Goal: Task Accomplishment & Management: Complete application form

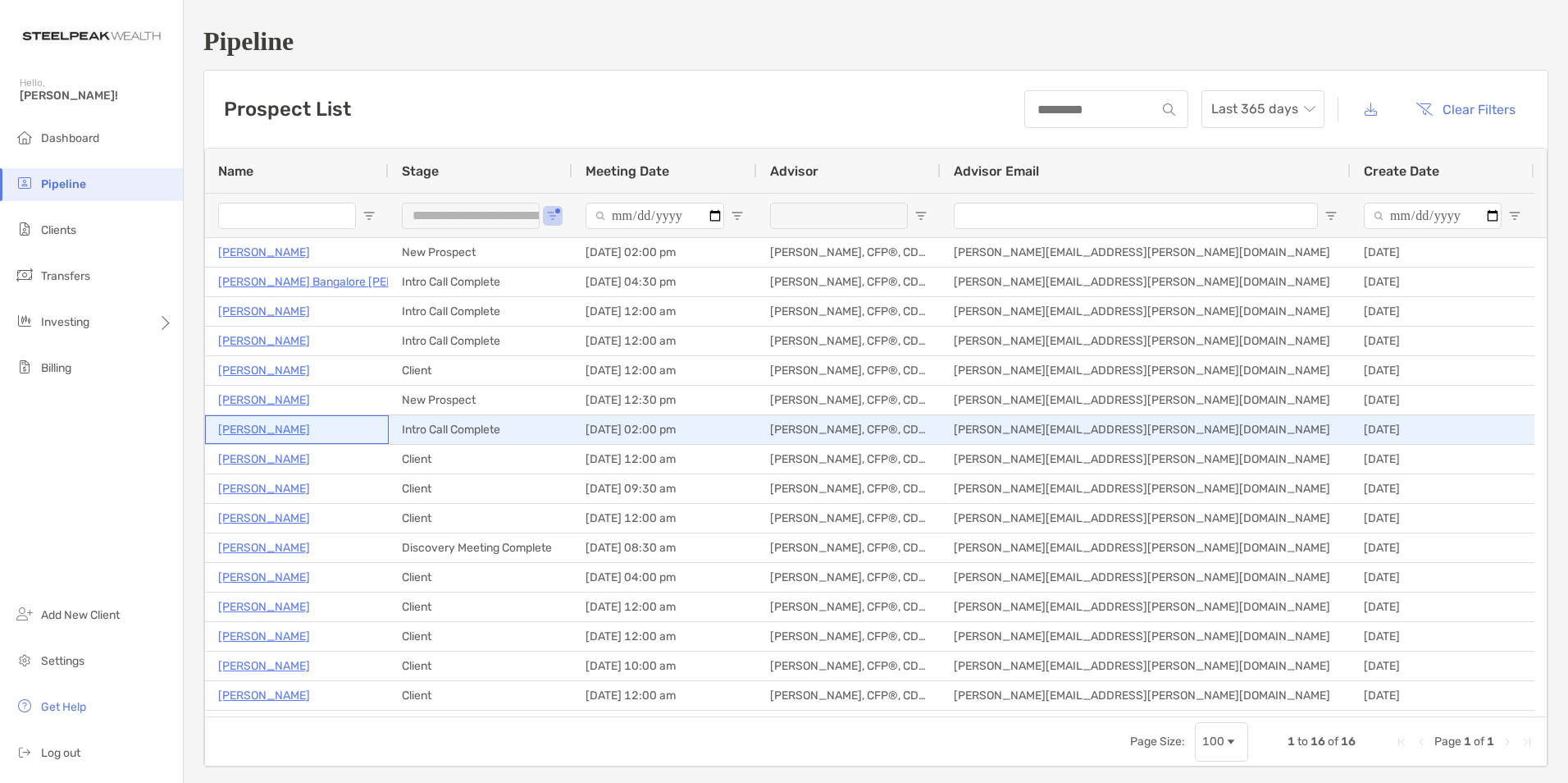
click at [262, 427] on p "[PERSON_NAME]" at bounding box center [263, 430] width 91 height 21
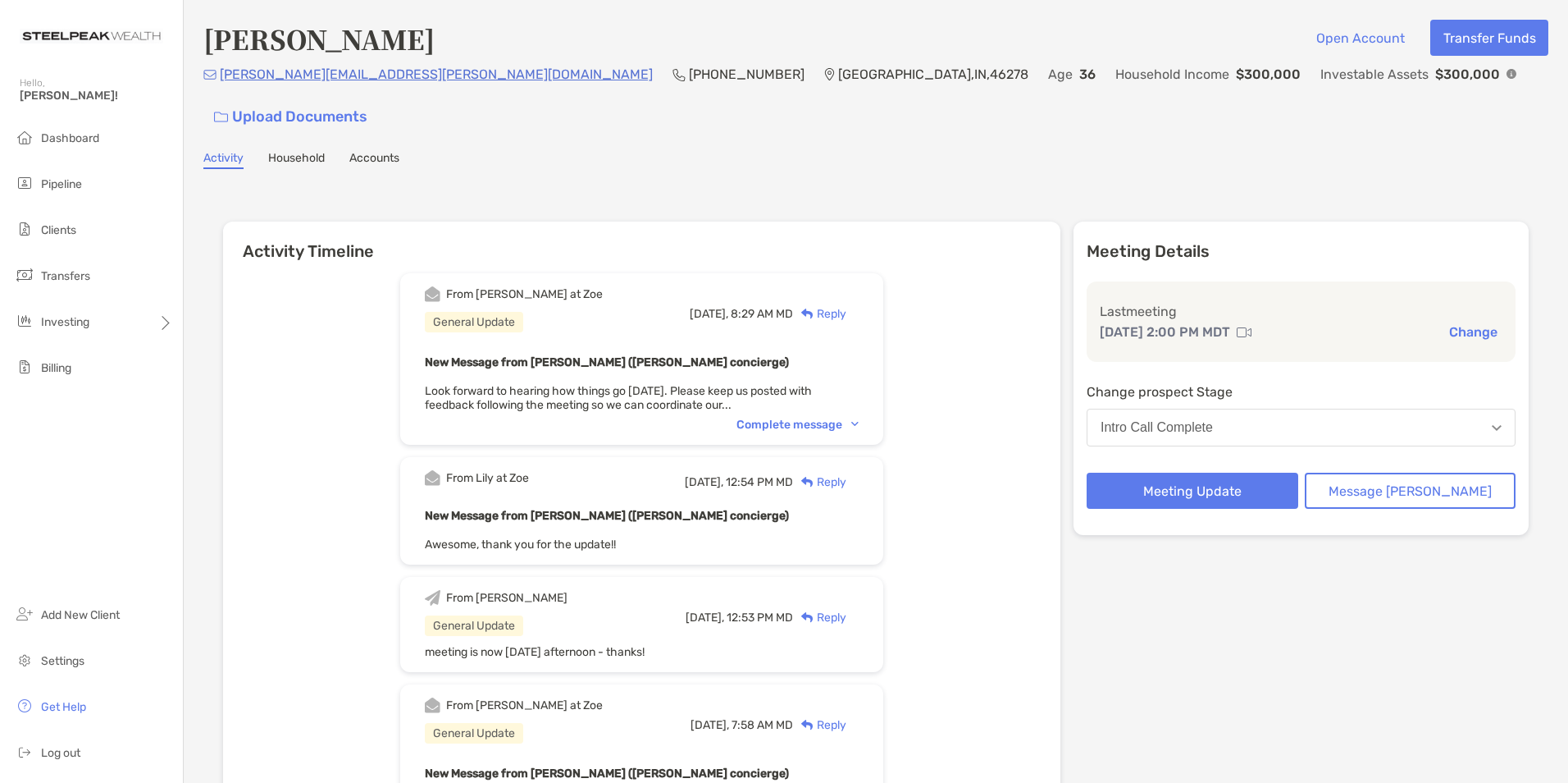
drag, startPoint x: 270, startPoint y: 85, endPoint x: 222, endPoint y: 101, distance: 50.6
drag, startPoint x: 222, startPoint y: 78, endPoint x: 426, endPoint y: 87, distance: 204.2
click at [426, 87] on div "melanie.hope.mosher@gmail.com (716) 697-7031 Indianapolis , IN , 46278 Age 36 H…" at bounding box center [876, 99] width 1345 height 71
copy p "melanie.hope.mosher@gmail.com"
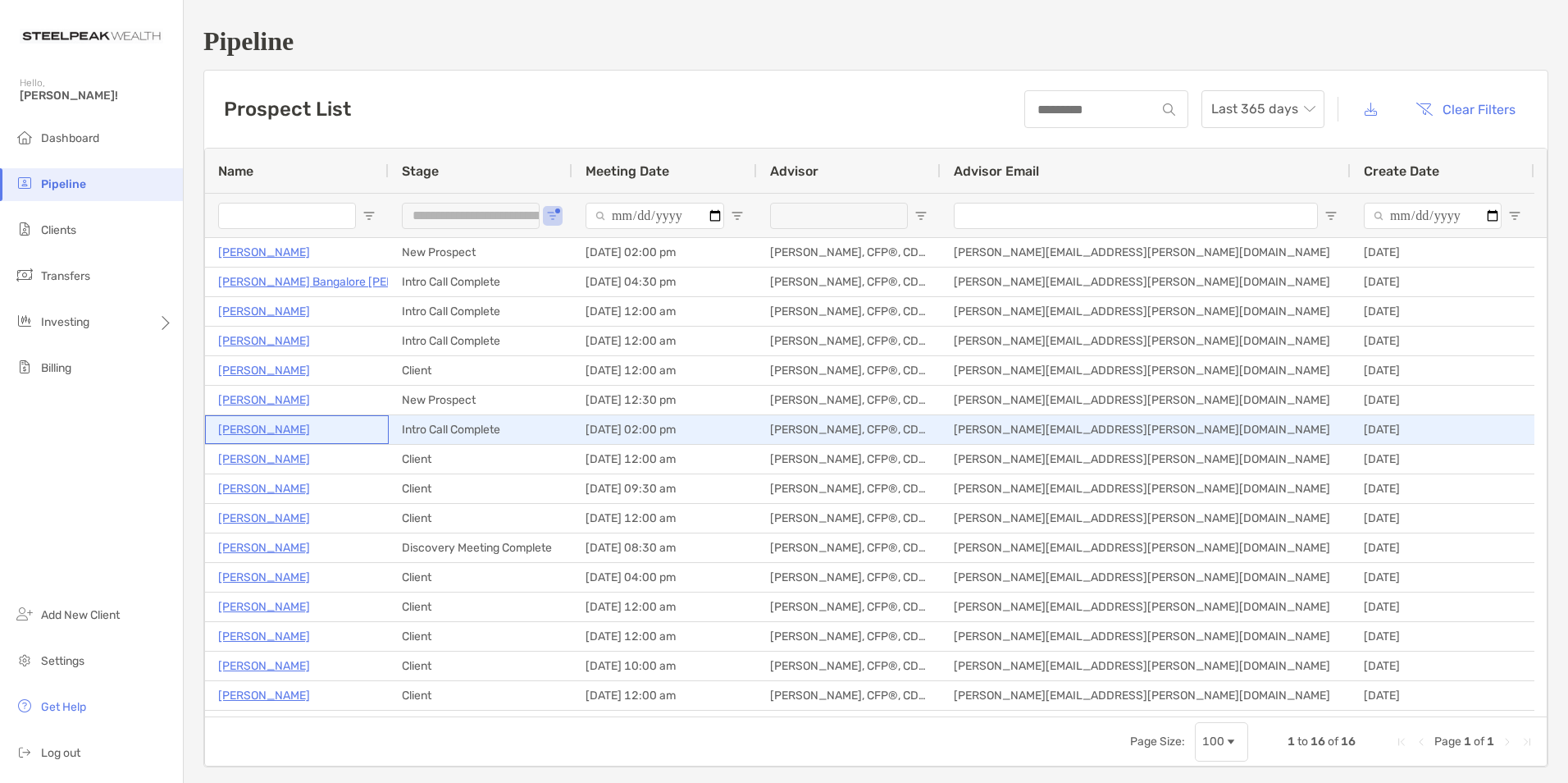
click at [255, 427] on p "[PERSON_NAME]" at bounding box center [263, 430] width 91 height 21
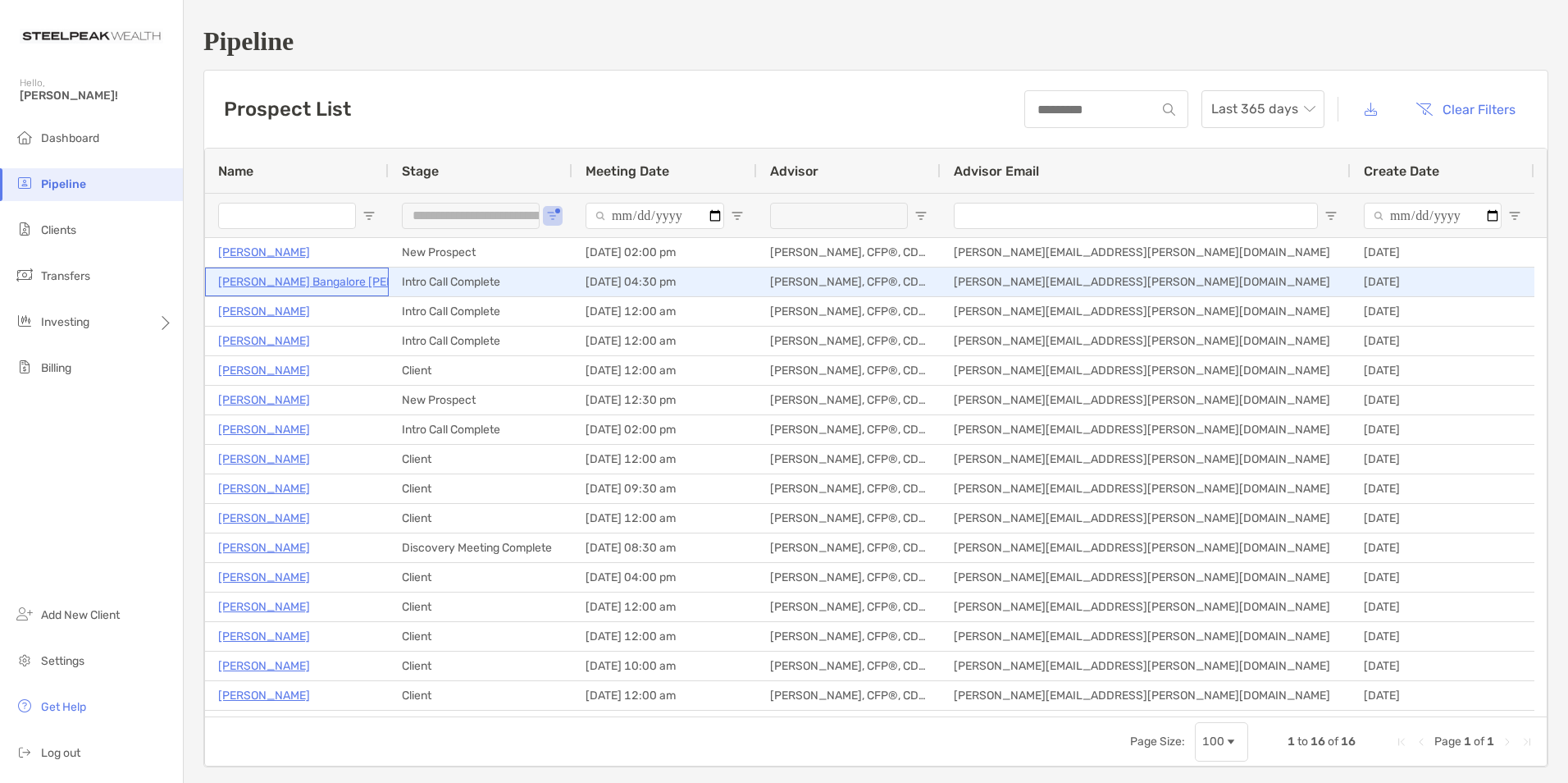
click at [256, 275] on p "Abhilash Bangalore Nagaraj" at bounding box center [338, 282] width 242 height 21
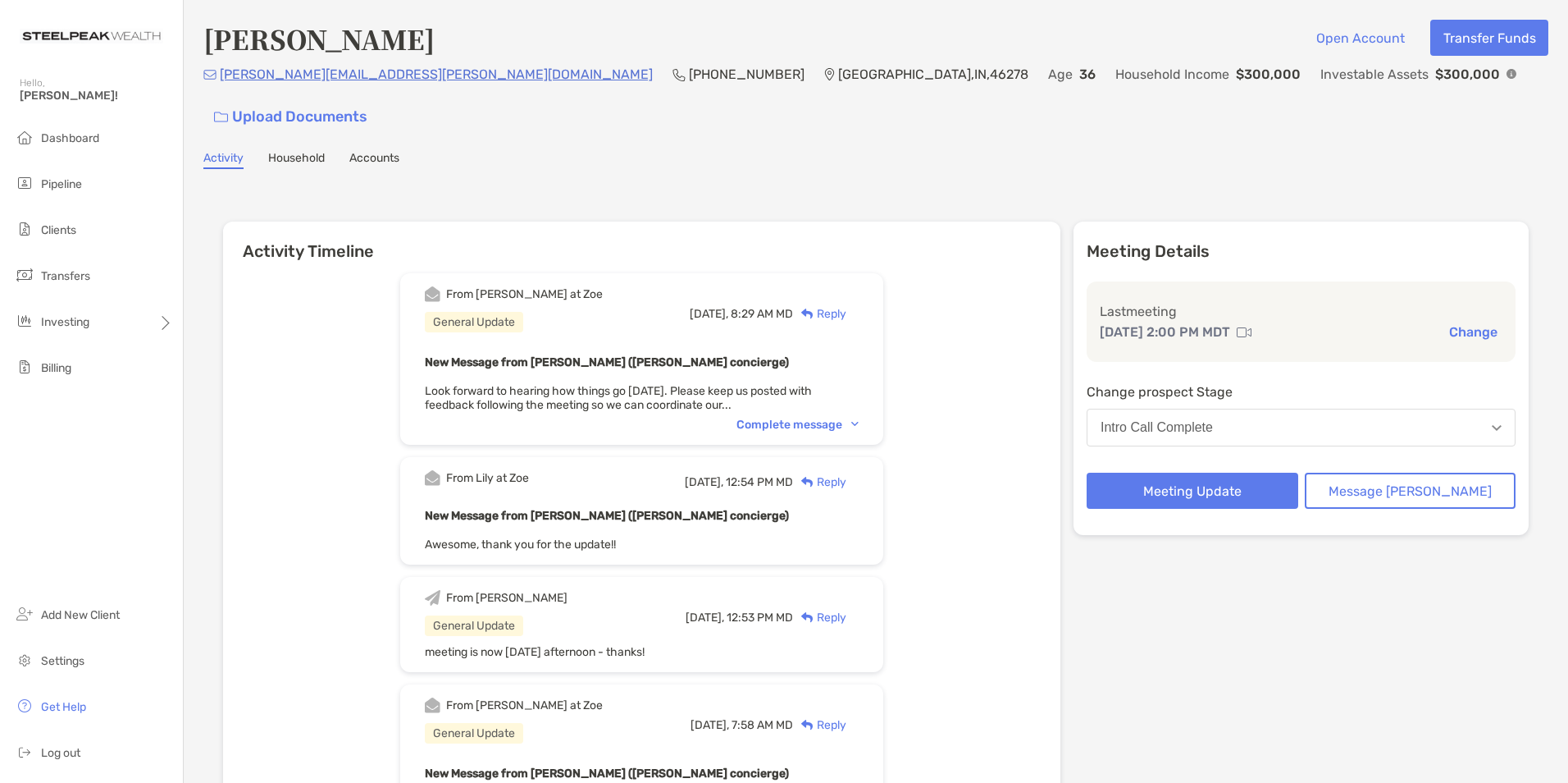
click at [1192, 420] on div "Intro Call Complete" at bounding box center [1156, 427] width 112 height 15
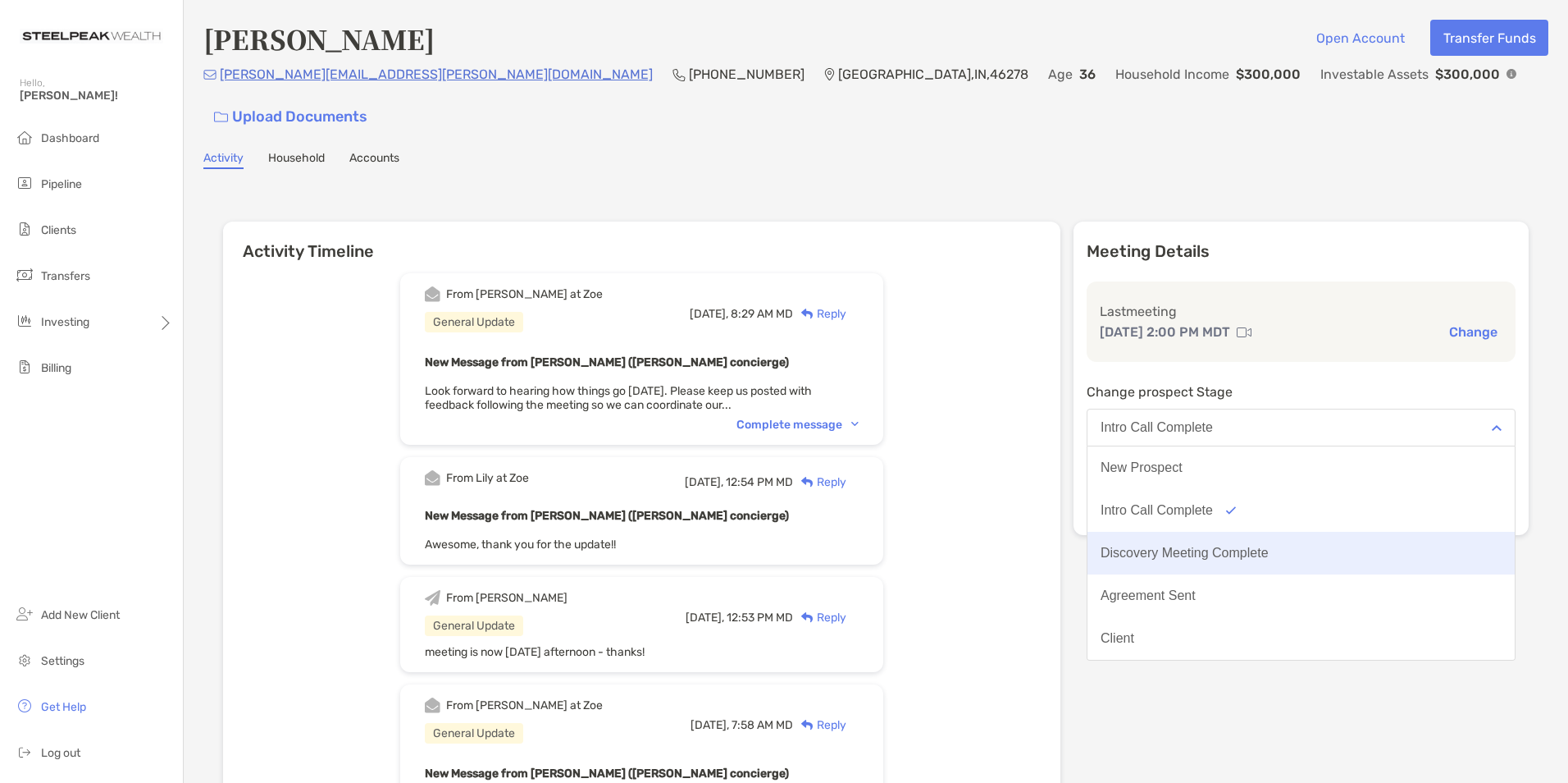
click at [1227, 546] on div "Discovery Meeting Complete" at bounding box center [1184, 554] width 168 height 15
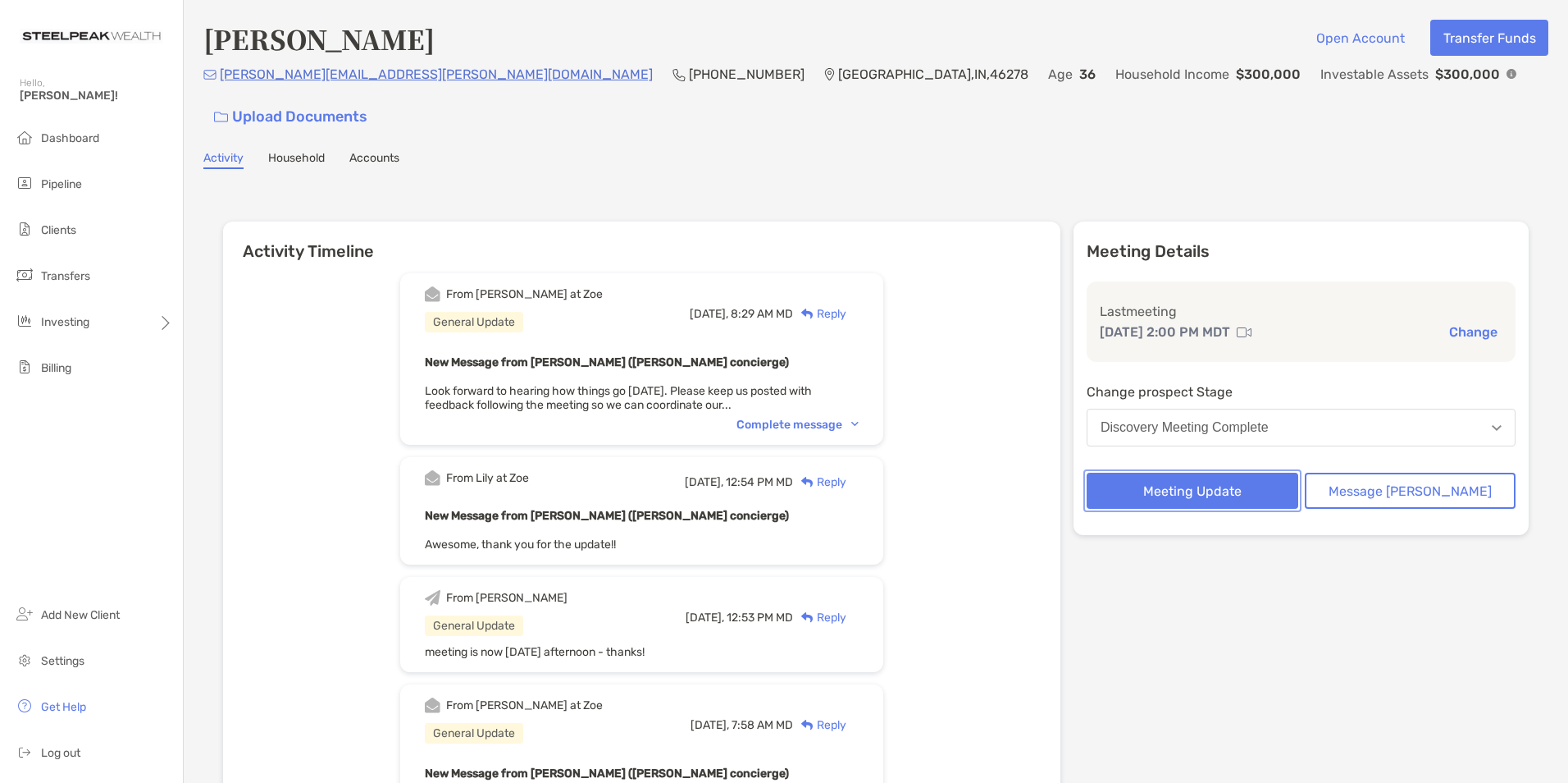
click at [1230, 473] on button "Meeting Update" at bounding box center [1193, 491] width 211 height 36
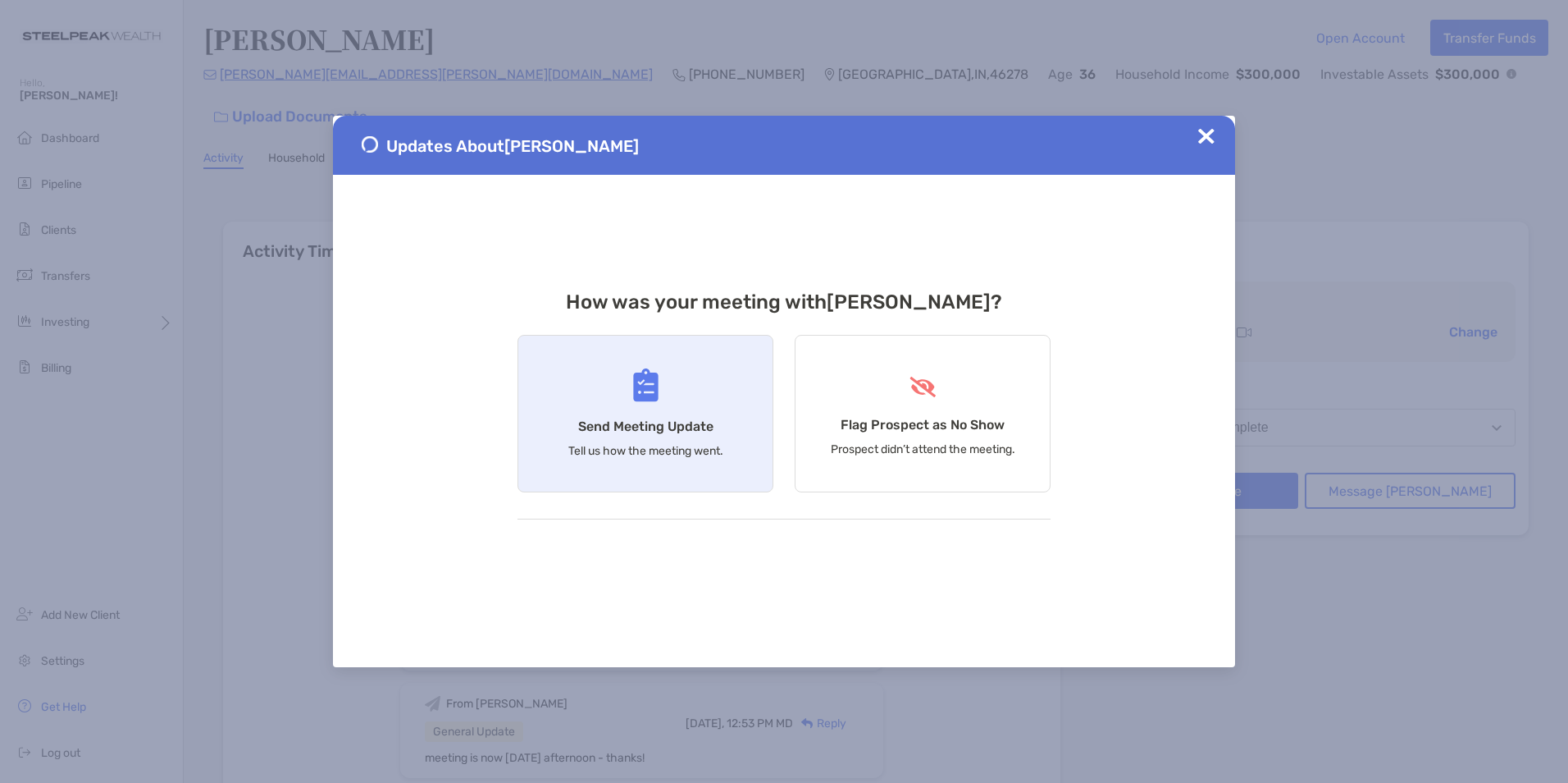
click at [562, 393] on div "Send Meeting Update Tell us how the meeting went." at bounding box center [645, 413] width 256 height 158
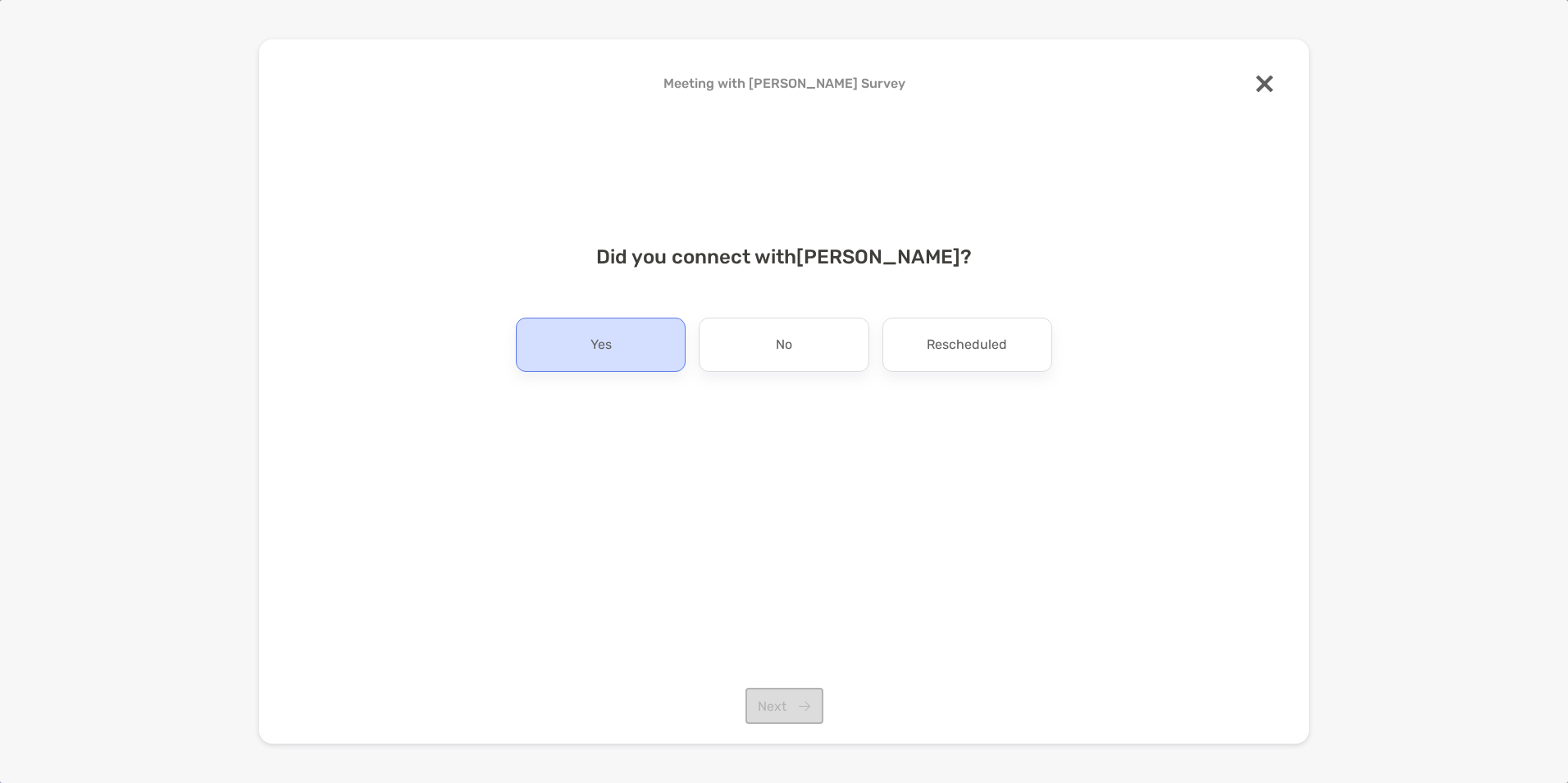
click at [581, 354] on div "Yes" at bounding box center [601, 344] width 170 height 54
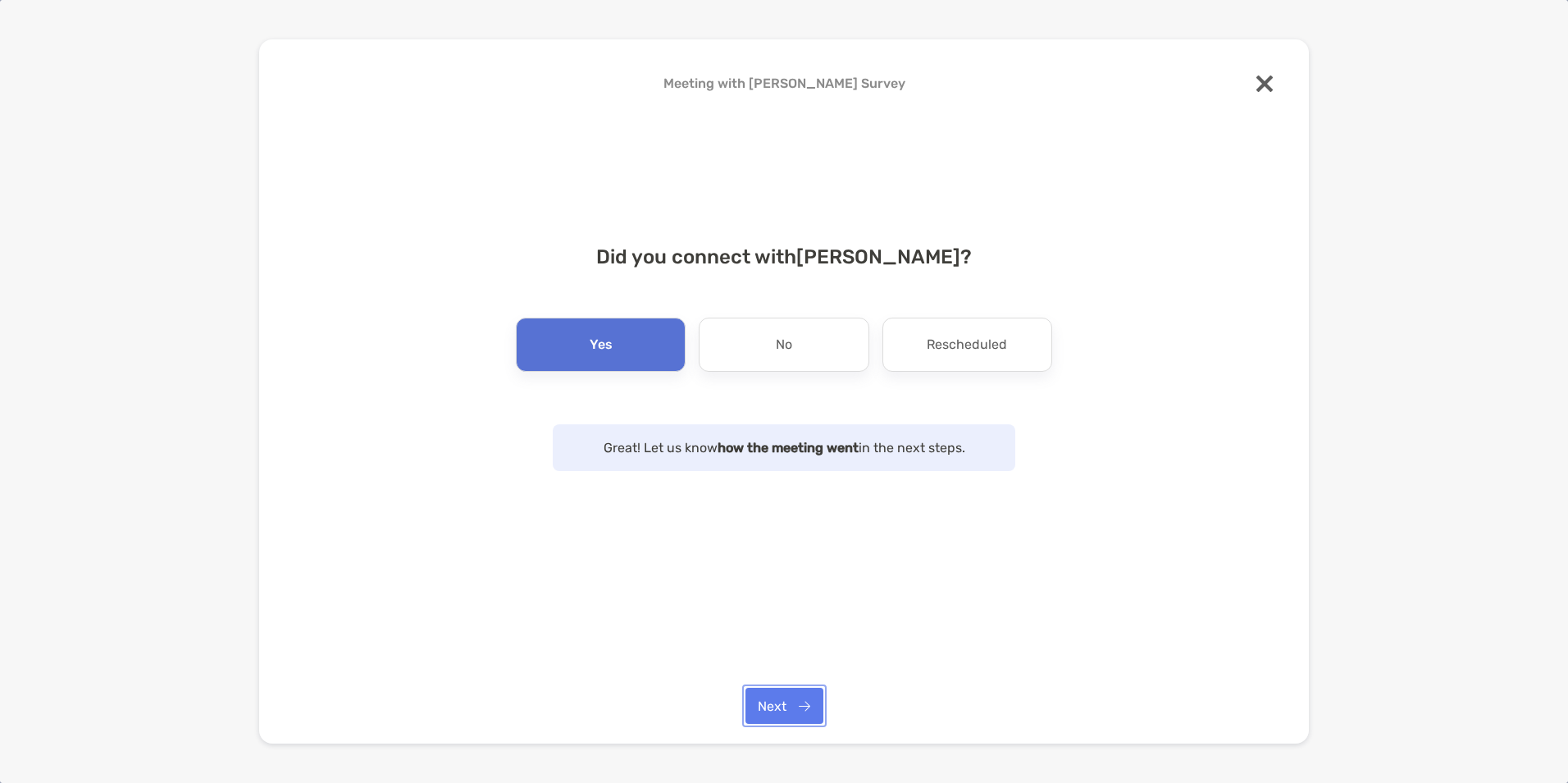
drag, startPoint x: 779, startPoint y: 713, endPoint x: 676, endPoint y: 596, distance: 155.9
click at [779, 712] on button "Next" at bounding box center [784, 706] width 78 height 36
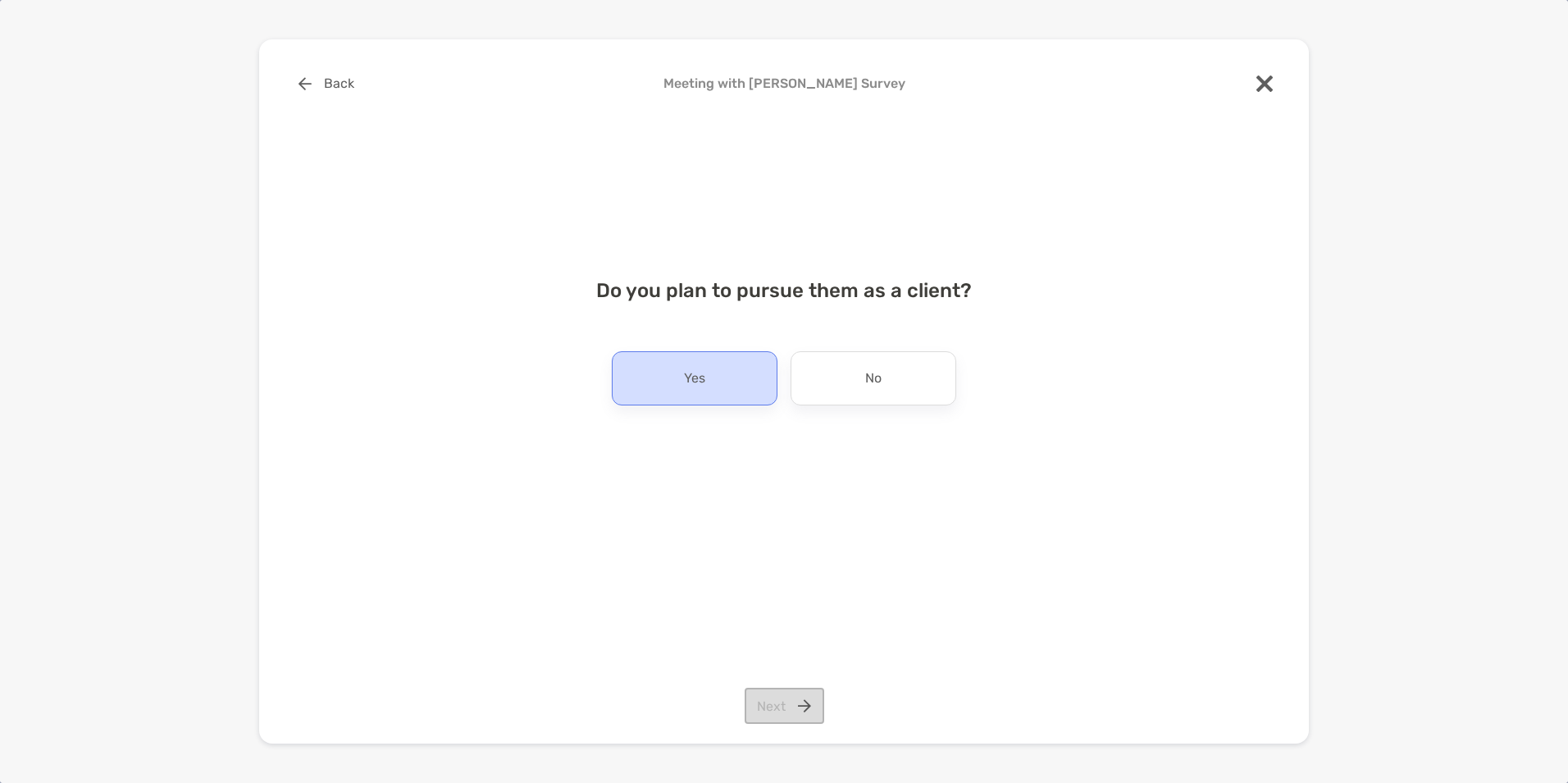
click at [683, 379] on div "Yes" at bounding box center [695, 377] width 166 height 54
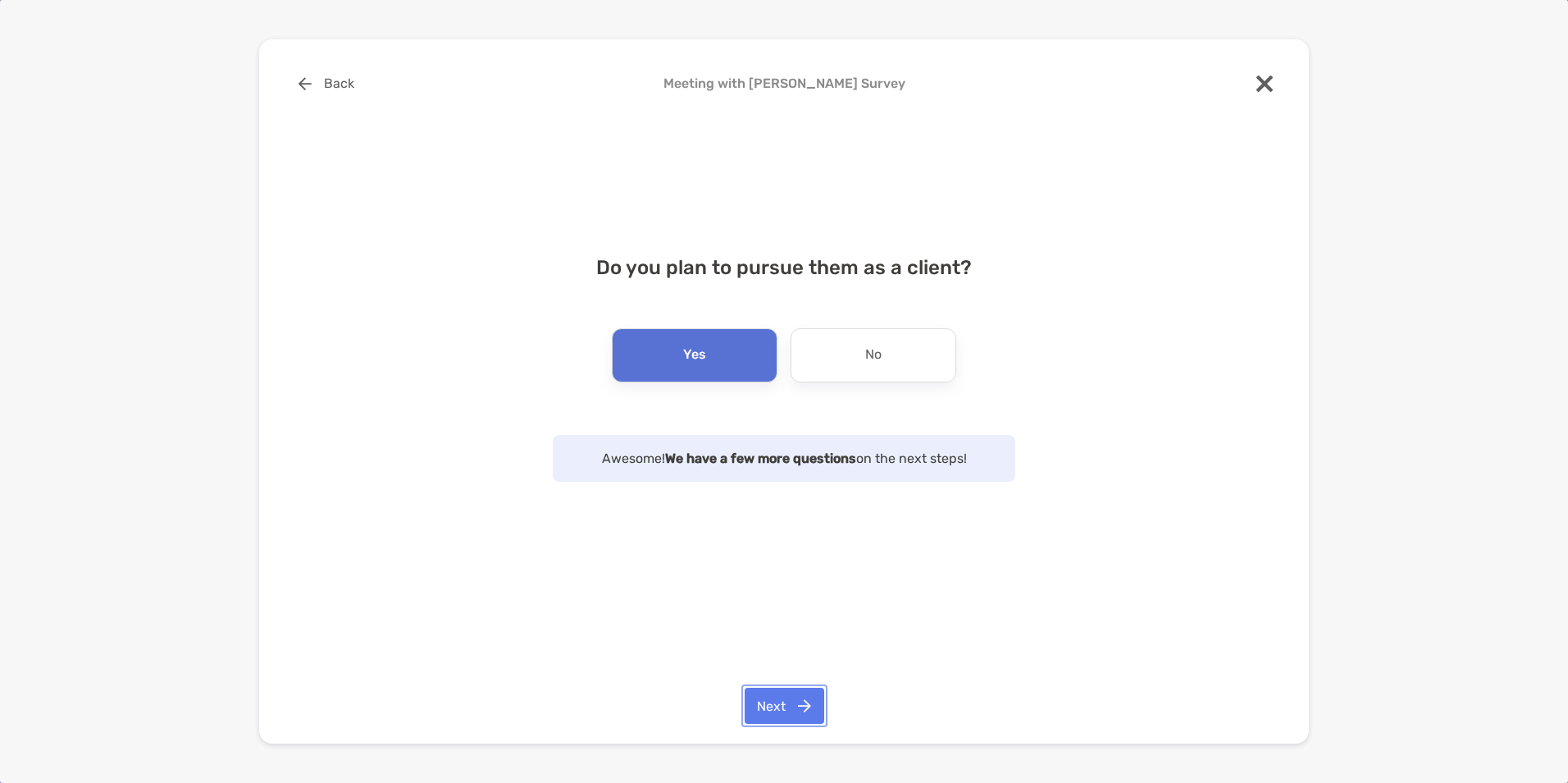
click at [784, 704] on button "Next" at bounding box center [784, 706] width 79 height 36
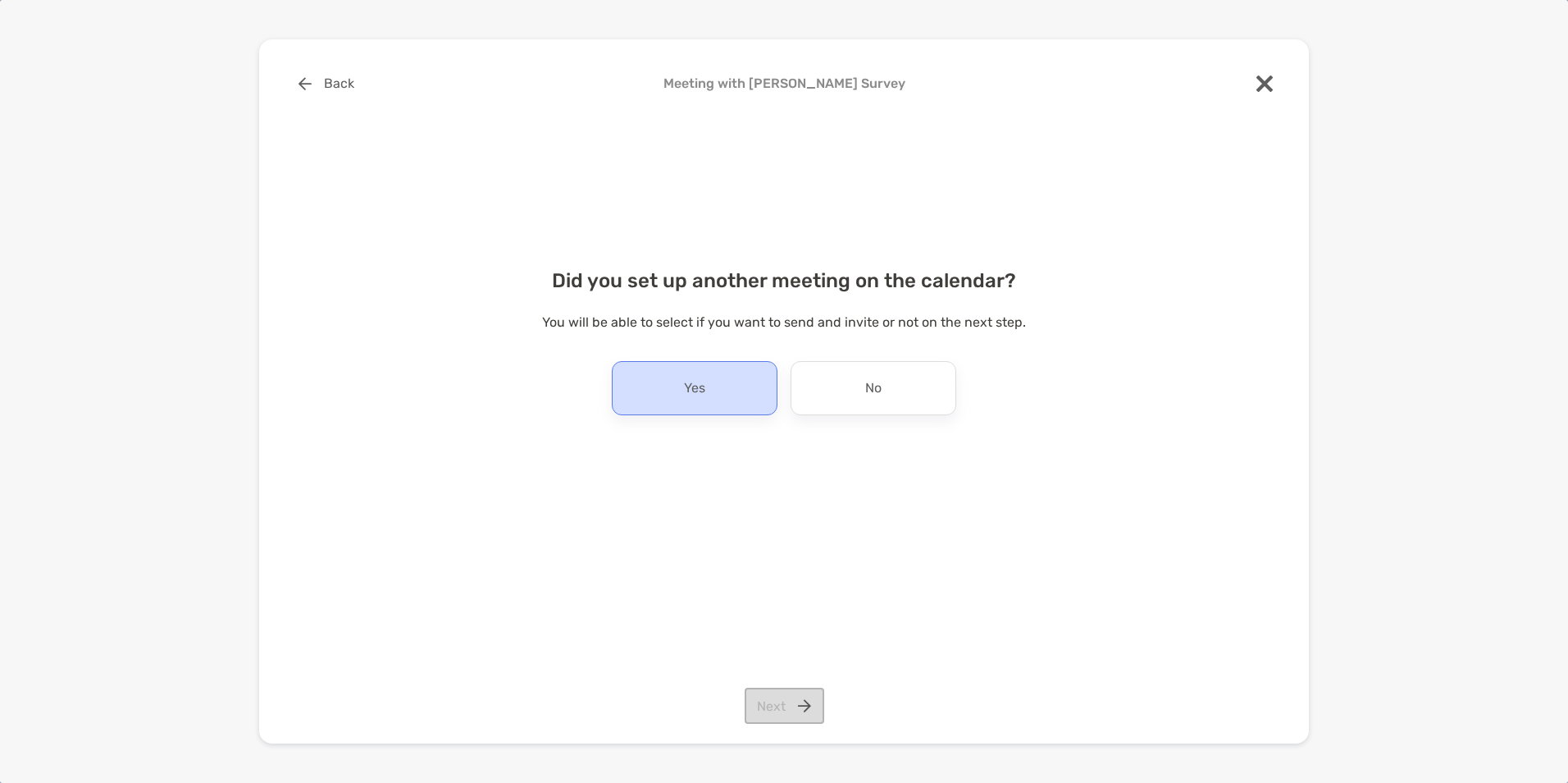
click at [685, 397] on p "Yes" at bounding box center [695, 389] width 22 height 26
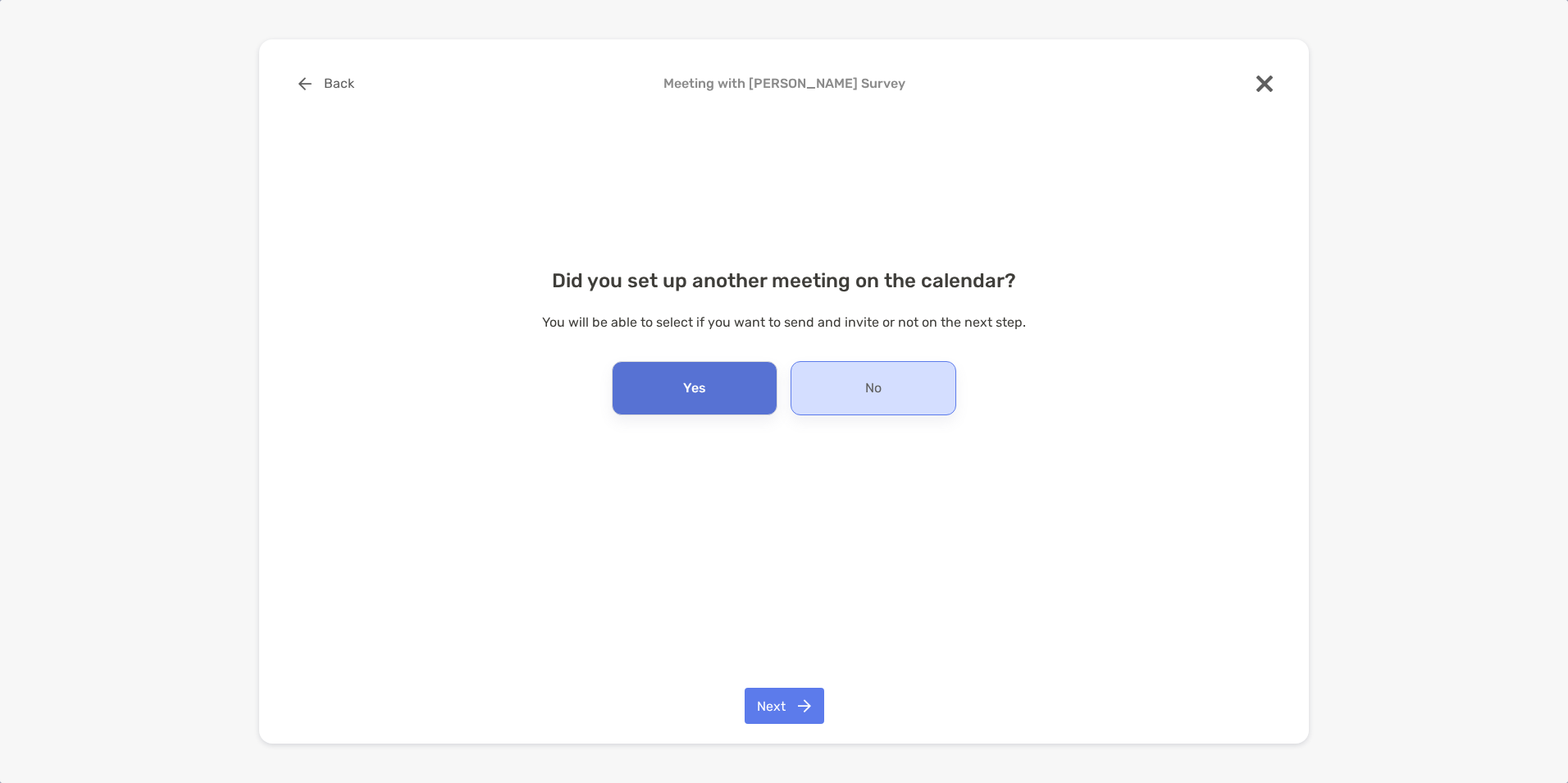
click at [828, 404] on div "No" at bounding box center [874, 388] width 166 height 54
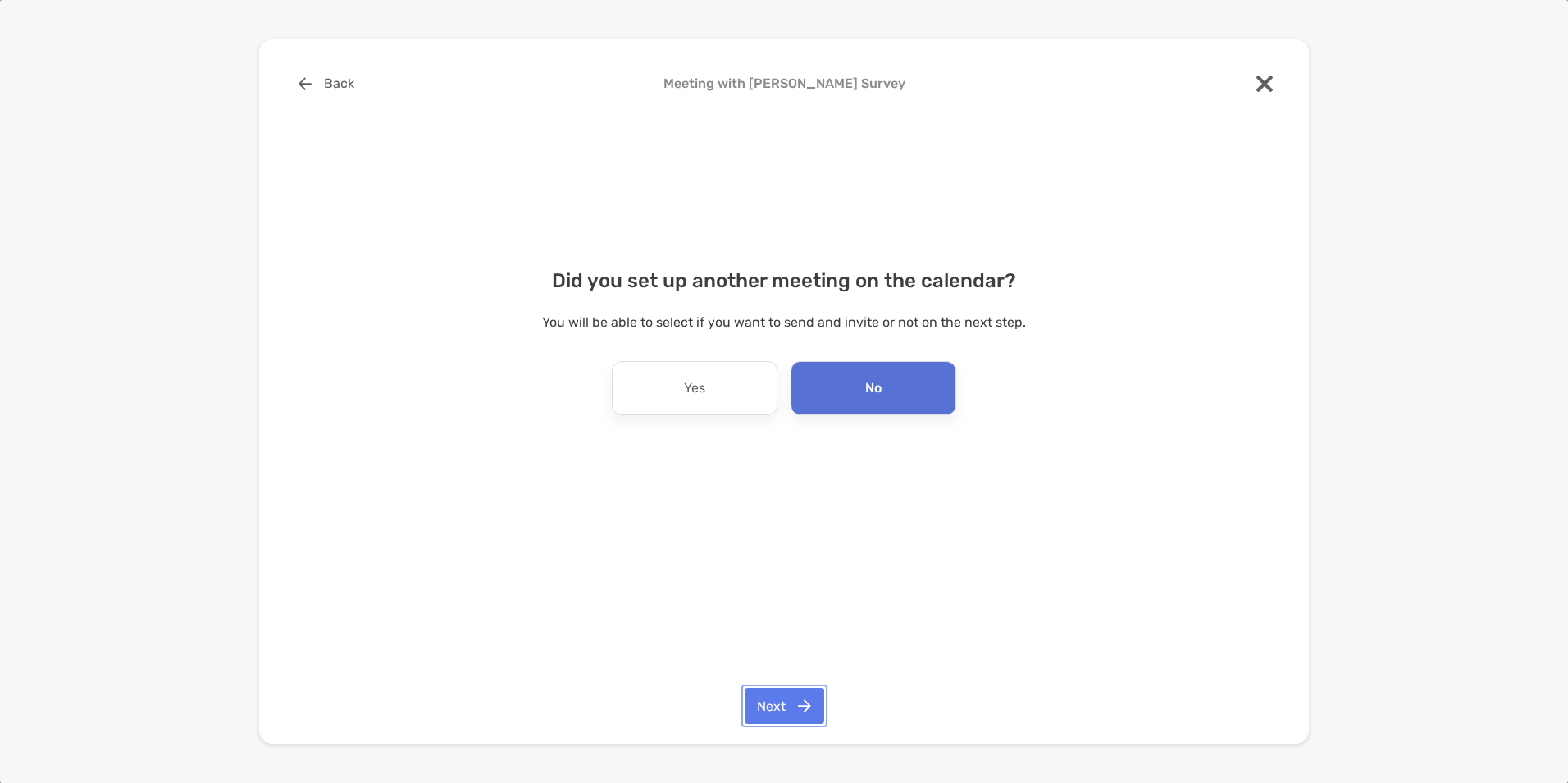
click at [783, 712] on button "Next" at bounding box center [784, 706] width 79 height 36
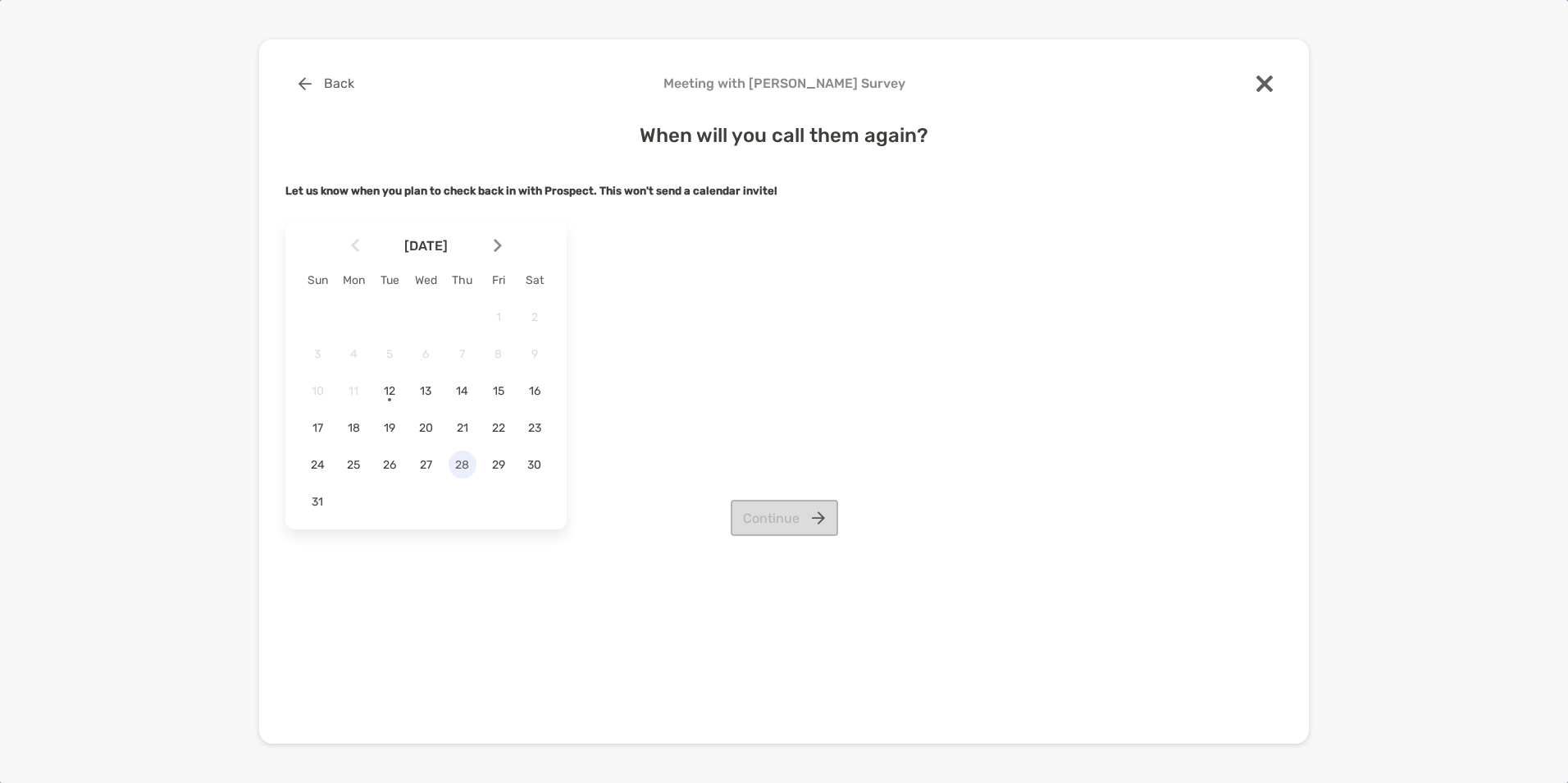
click at [464, 467] on span "28" at bounding box center [463, 464] width 28 height 14
click at [749, 517] on button "Continue" at bounding box center [784, 518] width 107 height 36
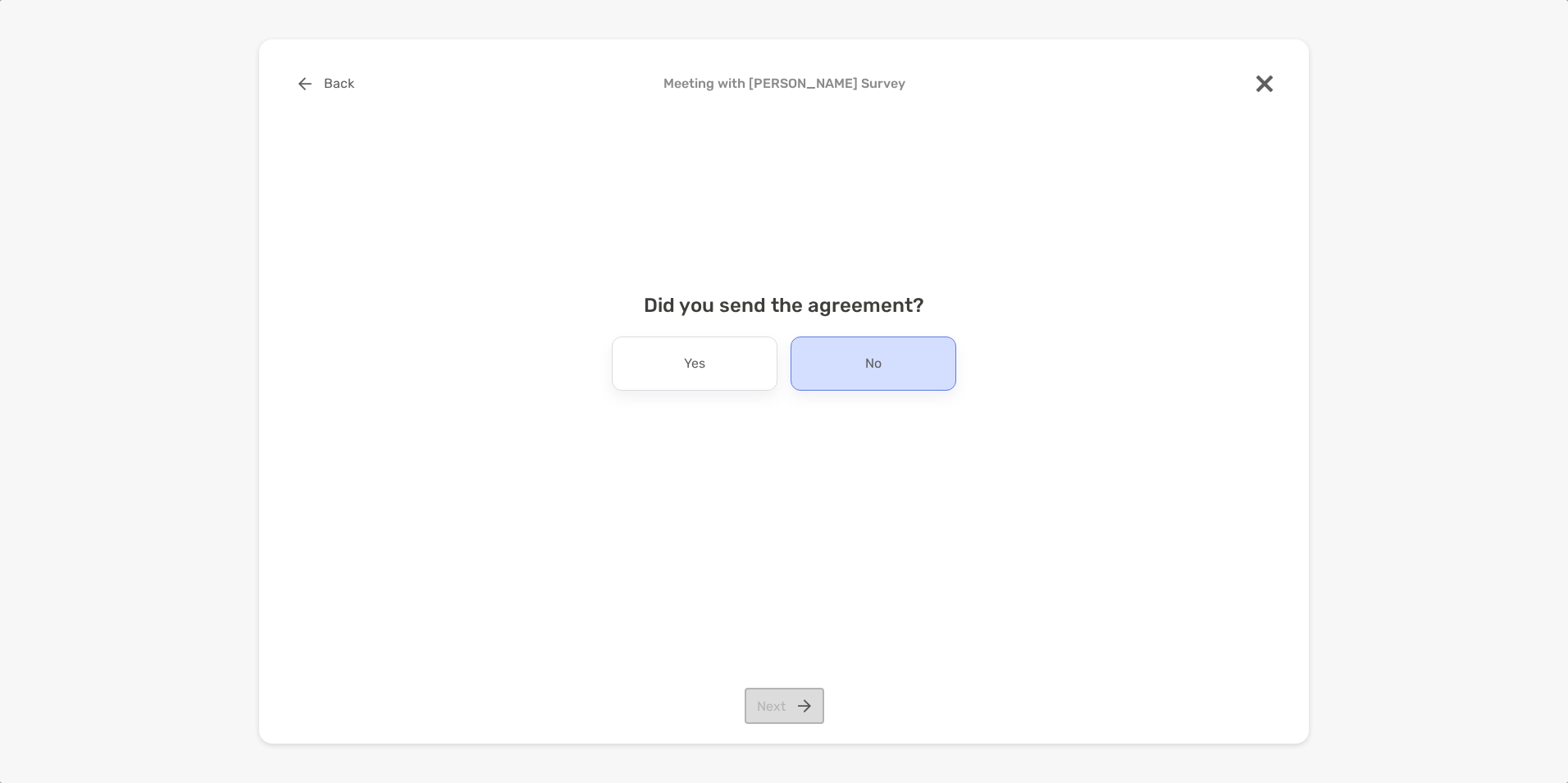
click at [848, 367] on div "No" at bounding box center [874, 363] width 166 height 54
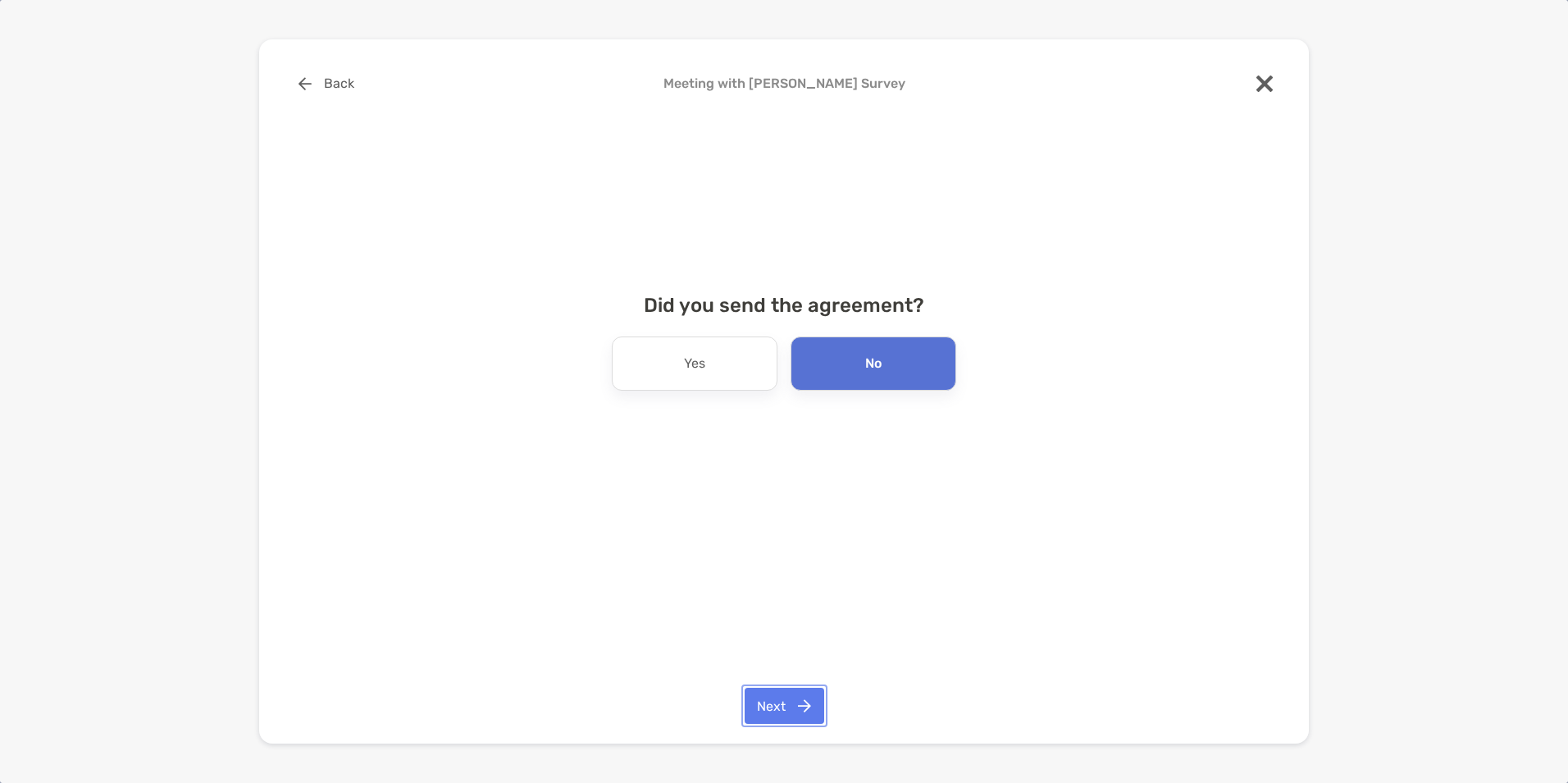
click at [779, 704] on button "Next" at bounding box center [784, 706] width 79 height 36
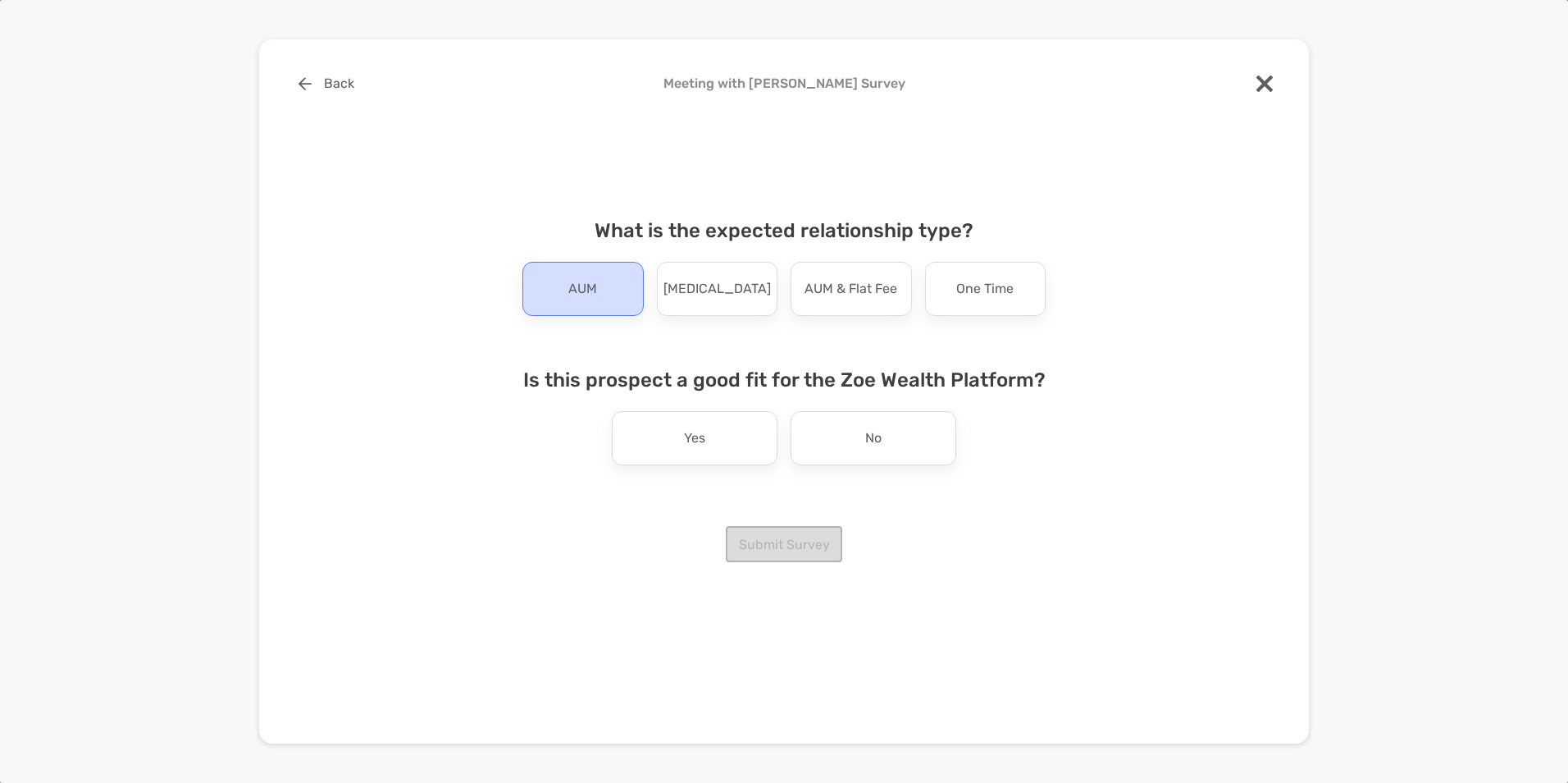
click at [606, 293] on div "AUM" at bounding box center [583, 289] width 122 height 54
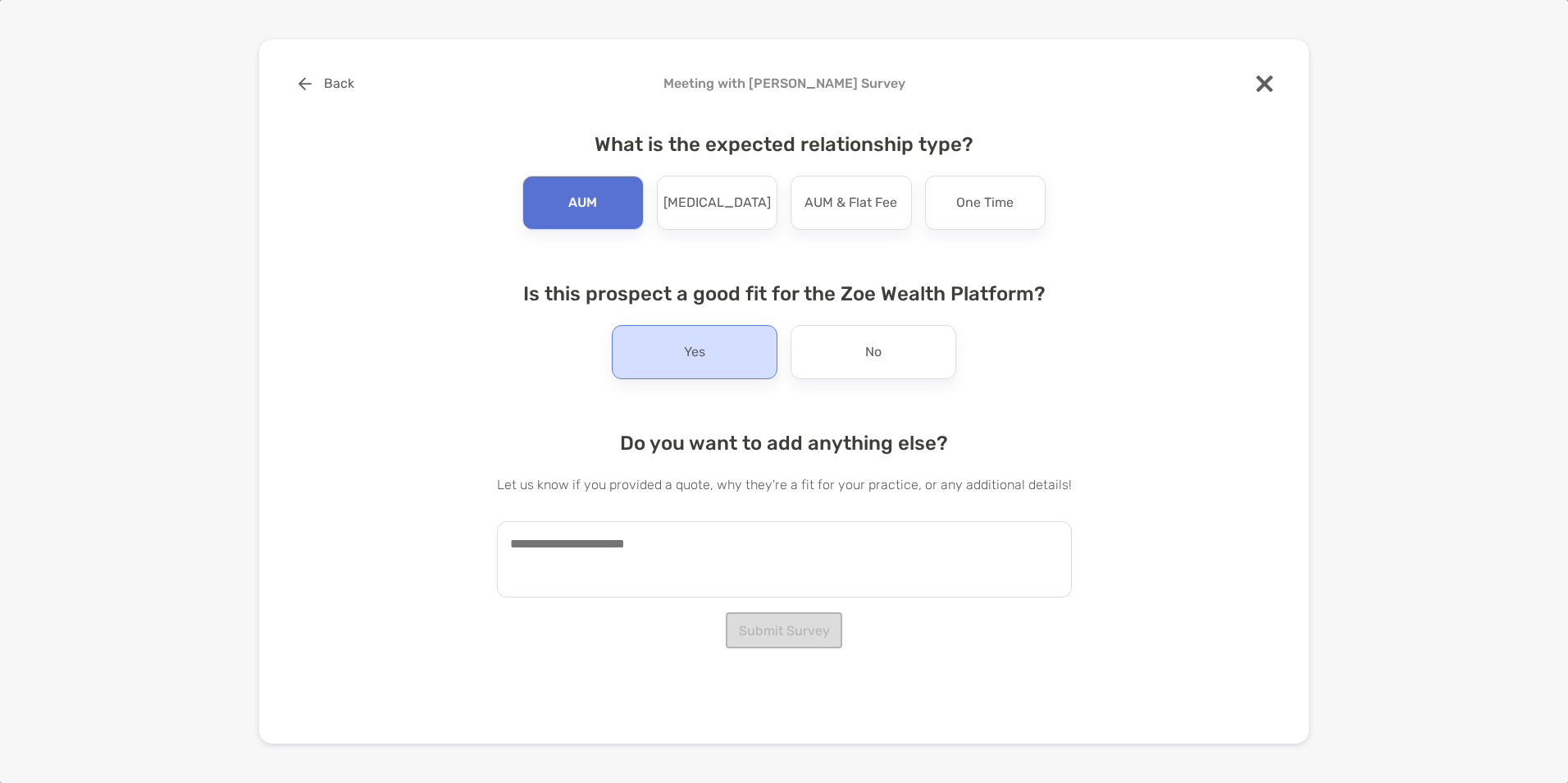
click at [663, 345] on div "Yes" at bounding box center [695, 352] width 166 height 54
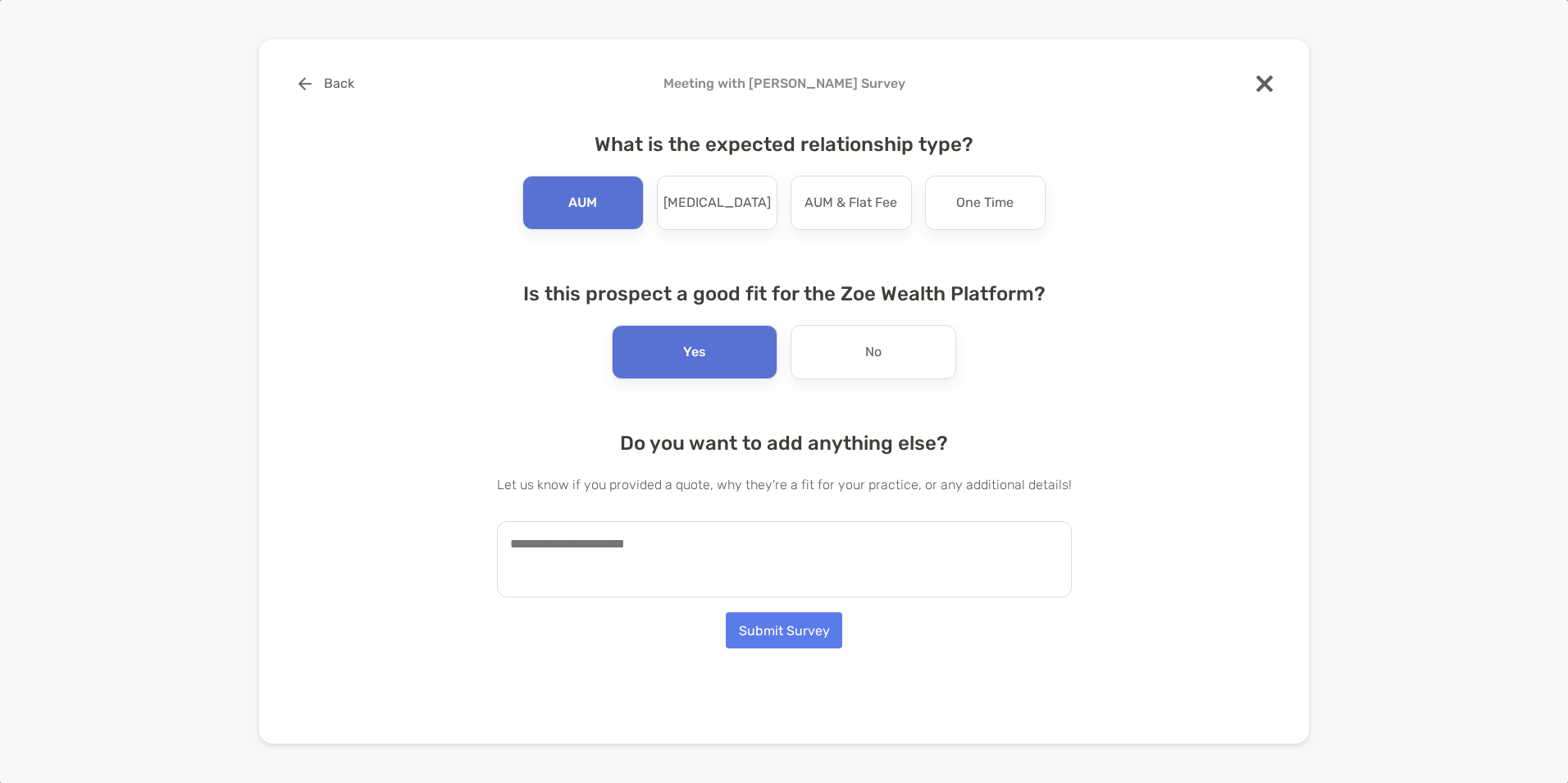
click at [669, 543] on textarea at bounding box center [784, 558] width 575 height 76
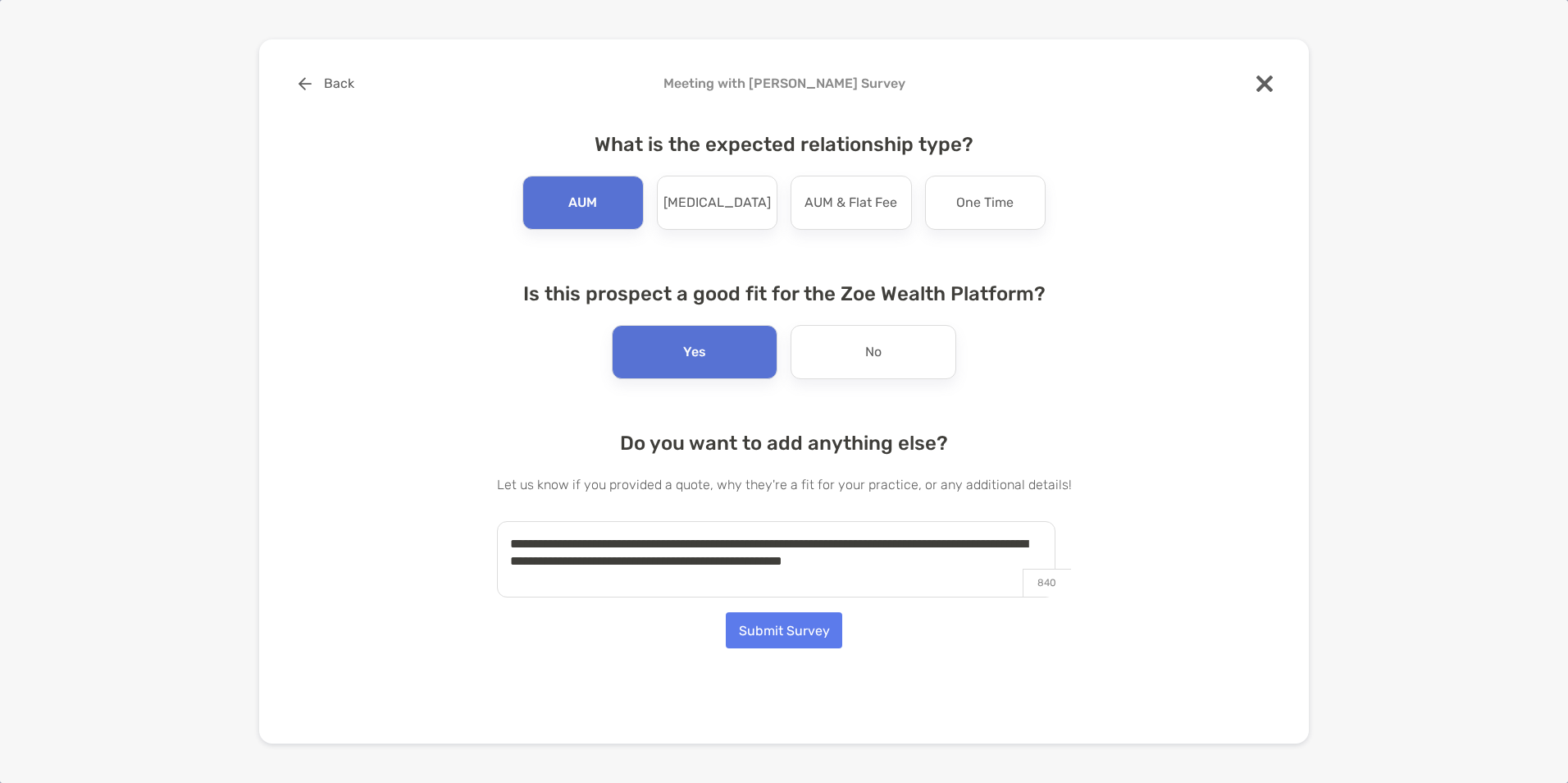
type textarea "**********"
click at [785, 637] on button "Submit Survey" at bounding box center [784, 630] width 117 height 36
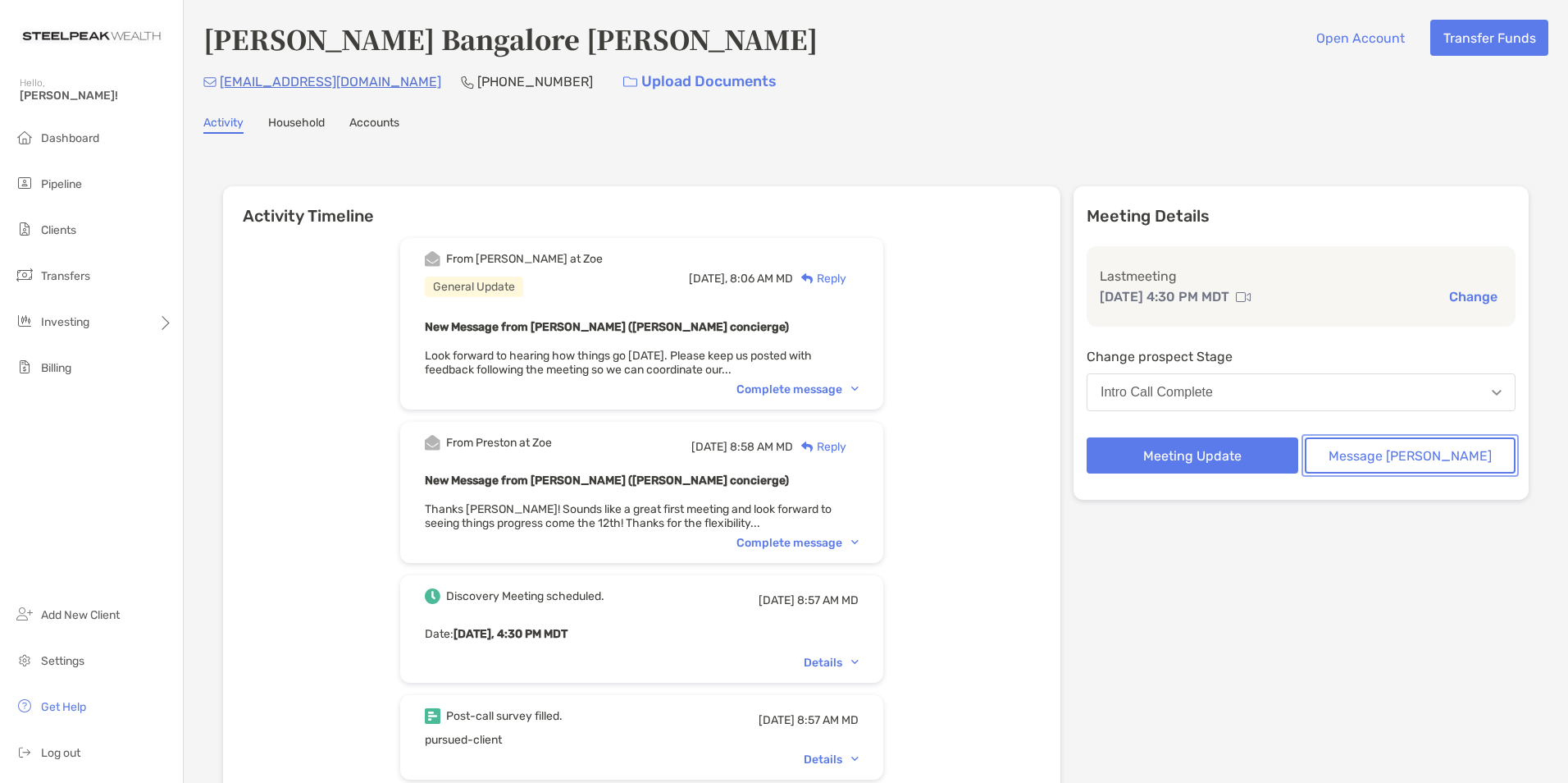
click at [1400, 458] on button "Message [PERSON_NAME]" at bounding box center [1411, 456] width 211 height 36
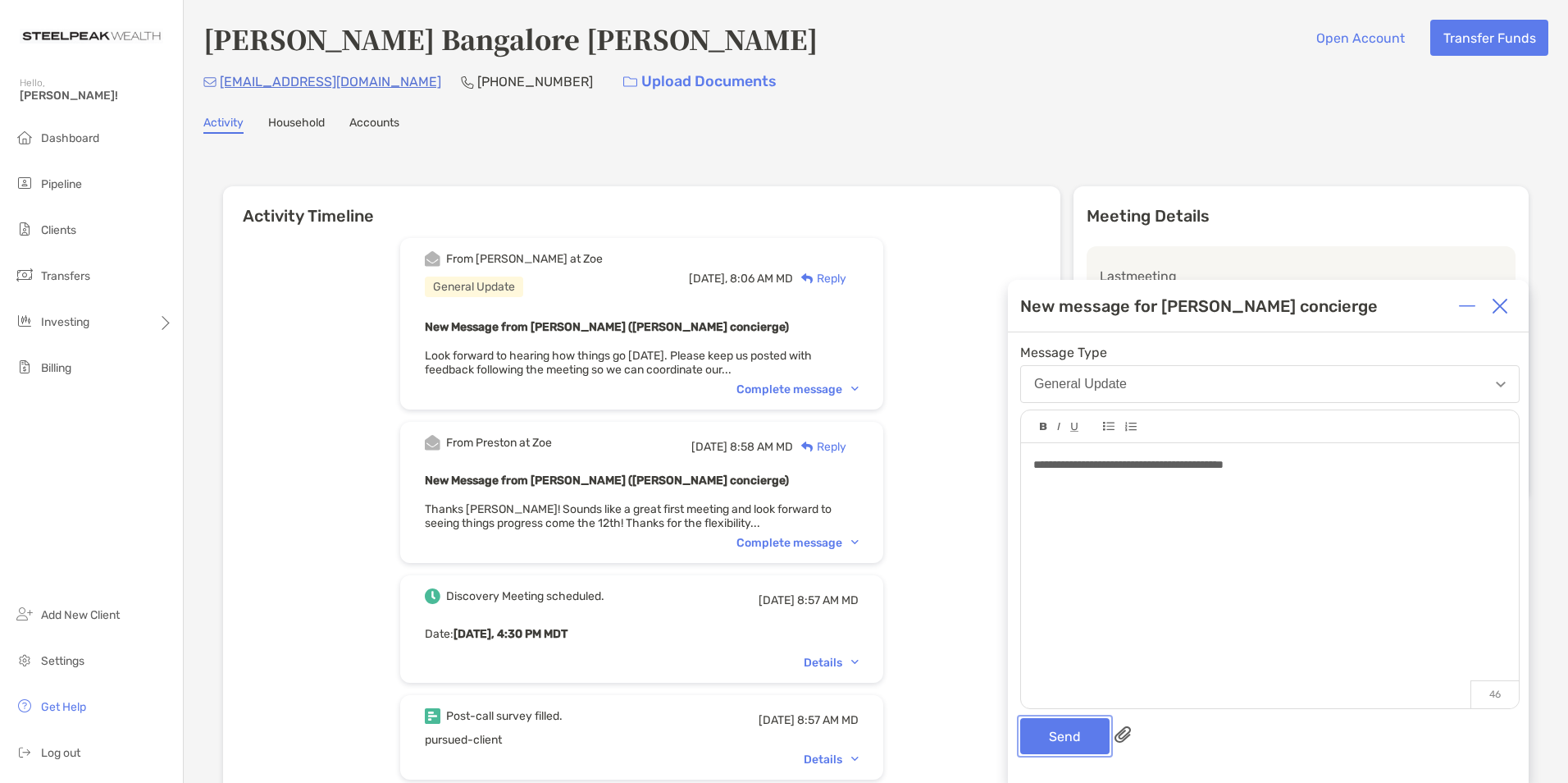
click at [1059, 744] on button "Send" at bounding box center [1065, 736] width 90 height 36
